Goal: Use online tool/utility: Utilize a website feature to perform a specific function

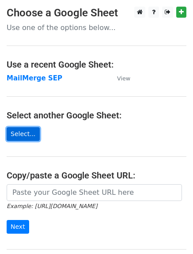
click at [29, 132] on link "Select..." at bounding box center [23, 134] width 33 height 14
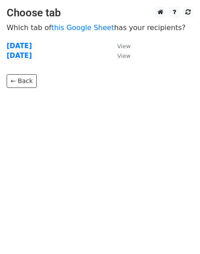
click at [25, 134] on html "Choose tab Which tab of this Google Sheet has your recipients? [DATE] View [DAT…" at bounding box center [100, 127] width 200 height 254
click at [25, 46] on strong "[DATE]" at bounding box center [19, 46] width 25 height 8
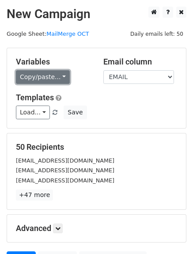
click at [34, 81] on link "Copy/paste..." at bounding box center [43, 77] width 54 height 14
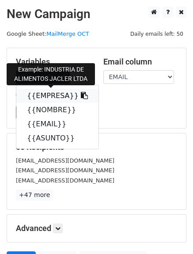
click at [31, 94] on link "{{EMPRESA}}" at bounding box center [57, 96] width 82 height 14
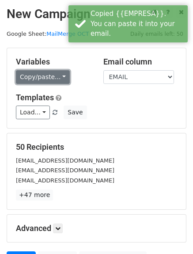
click at [41, 79] on link "Copy/paste..." at bounding box center [43, 77] width 54 height 14
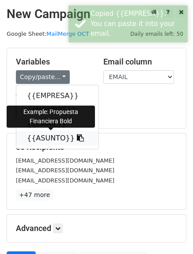
click at [40, 140] on link "{{ASUNTO}}" at bounding box center [57, 138] width 82 height 14
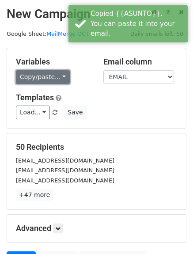
click at [32, 75] on link "Copy/paste..." at bounding box center [43, 77] width 54 height 14
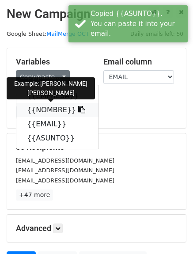
click at [39, 112] on link "{{NOMBRE}}" at bounding box center [57, 110] width 82 height 14
